Goal: Task Accomplishment & Management: Use online tool/utility

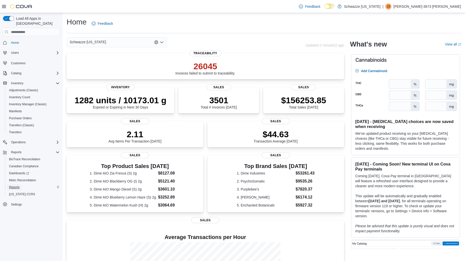
click at [14, 185] on span "Reports" at bounding box center [14, 187] width 11 height 4
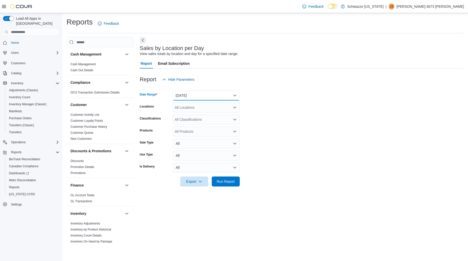
click at [194, 98] on button "[DATE]" at bounding box center [206, 96] width 67 height 10
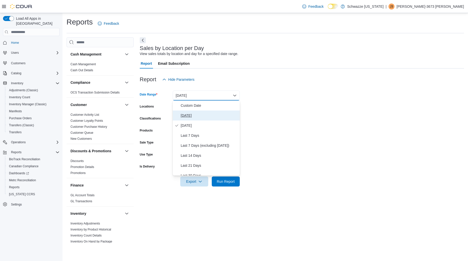
click at [189, 119] on span "[DATE]" at bounding box center [209, 116] width 57 height 6
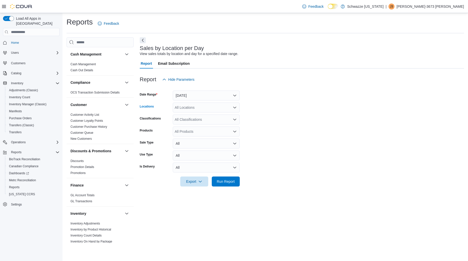
click at [195, 109] on div "All Locations" at bounding box center [206, 108] width 67 height 10
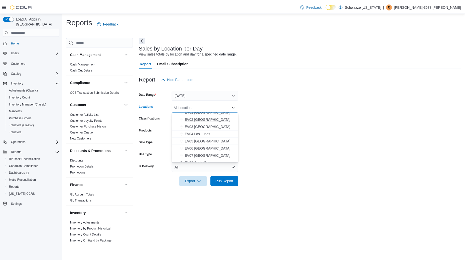
scroll to position [24, 0]
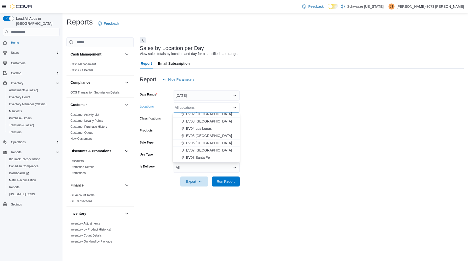
click at [194, 157] on span "EV08 Santa Fe" at bounding box center [198, 157] width 24 height 5
click at [259, 139] on form "Date Range [DATE] Locations EV08 [GEOGRAPHIC_DATA] Combo box. Selected. EV08 [G…" at bounding box center [302, 136] width 324 height 102
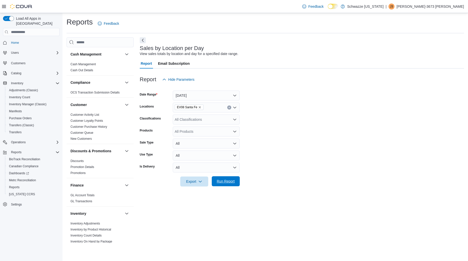
click at [229, 178] on span "Run Report" at bounding box center [226, 181] width 22 height 10
